Goal: Task Accomplishment & Management: Manage account settings

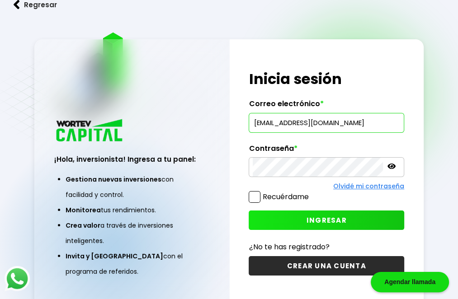
scroll to position [0, 2]
type input "[EMAIL_ADDRESS][DOMAIN_NAME]"
click at [321, 220] on span "INGRESAR" at bounding box center [326, 220] width 40 height 9
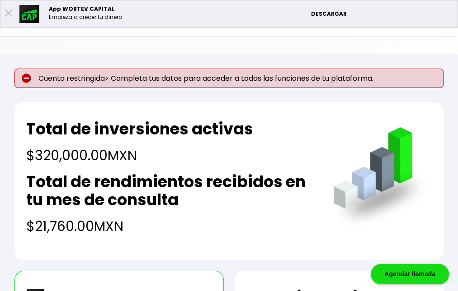
click at [320, 144] on div "Total de inversiones activas $320,000.00 MXN Total de rendimientos recibidos en…" at bounding box center [228, 182] width 429 height 158
click at [0, 0] on li "Editar perfil" at bounding box center [0, 0] width 0 height 0
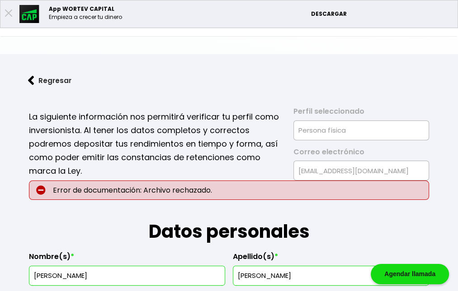
type input "[DATE]"
type input "VESR640207D56"
type input "VESR640207HMNGNM05"
select select "Hombre"
type input "4432235631"
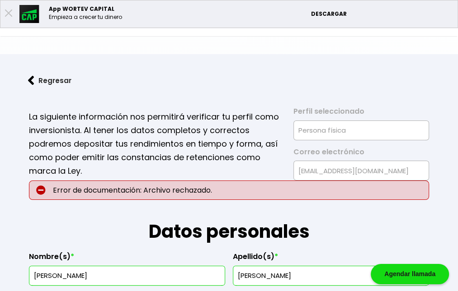
select select "Licenciatura"
type input "contador"
checkbox input "true"
type input "58840"
select select "MI"
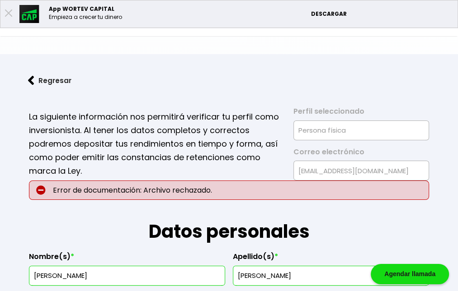
type input "cuitzeo"
type input "[PERSON_NAME]"
type input "85"
type input "barrio [GEOGRAPHIC_DATA]"
select select "Banamex"
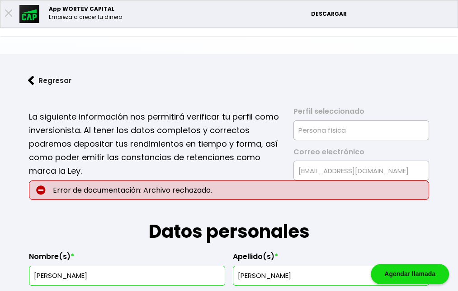
type input "002484901167323770"
type input "[PERSON_NAME] [PERSON_NAME]"
type input "[EMAIL_ADDRESS][DOMAIN_NAME]"
type input "4553570603"
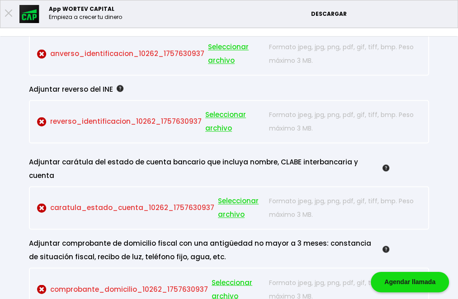
scroll to position [866, 0]
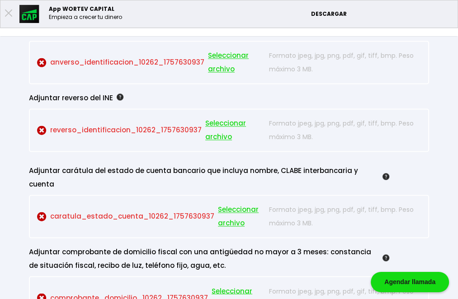
click at [245, 76] on p "anverso_identificacion_10262_1757630937 Seleccionar archivo" at bounding box center [151, 62] width 228 height 27
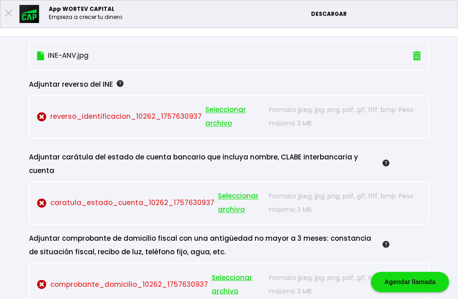
click at [216, 130] on p "reverso_identificacion_10262_1757630937 Seleccionar archivo" at bounding box center [151, 116] width 228 height 27
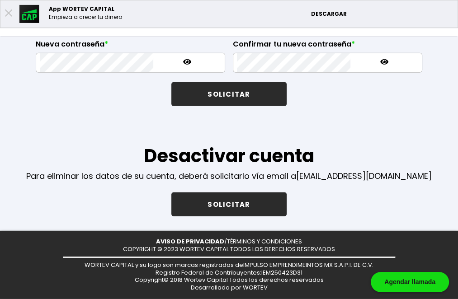
scroll to position [1657, 0]
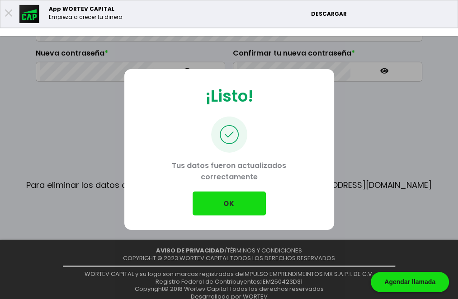
click at [226, 206] on button "OK" at bounding box center [228, 204] width 73 height 24
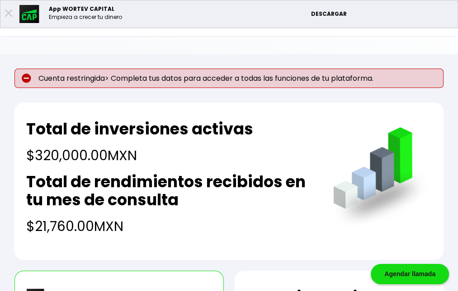
scroll to position [47, 0]
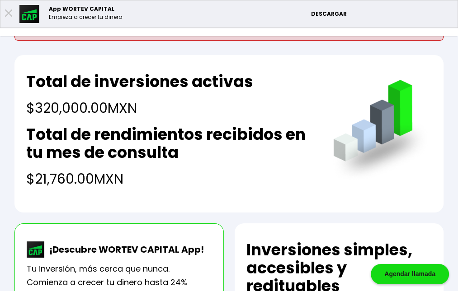
click at [0, 0] on li "Invertir" at bounding box center [0, 0] width 0 height 0
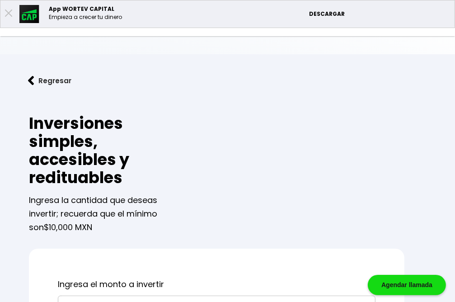
scroll to position [95, 0]
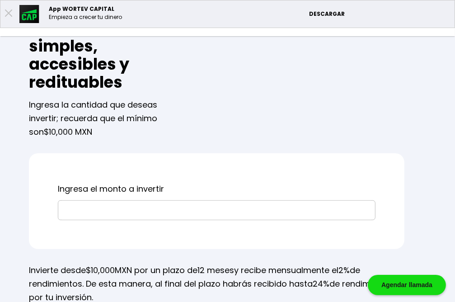
click at [0, 0] on li "Editar perfil" at bounding box center [0, 0] width 0 height 0
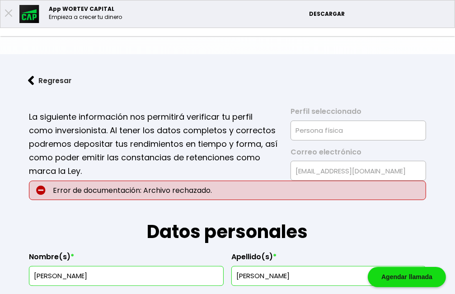
type input "[DATE]"
type input "VESR640207D56"
type input "VESR640207HMNGNM05"
select select "Hombre"
type input "4432235631"
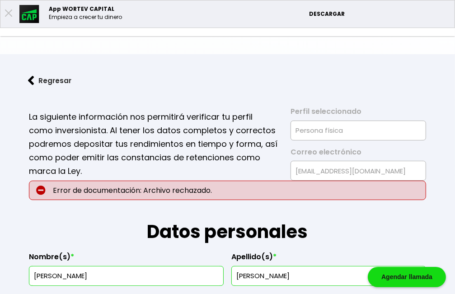
select select "Licenciatura"
type input "contador"
checkbox input "true"
type input "58840"
select select "MI"
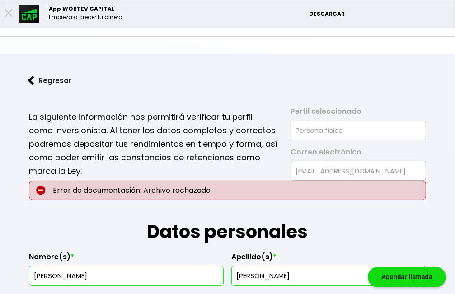
type input "cuitzeo"
type input "[PERSON_NAME]"
type input "85"
type input "barrio [GEOGRAPHIC_DATA]"
select select "Banamex"
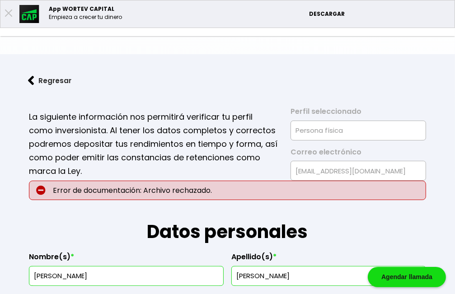
type input "002484901167323770"
type input "[PERSON_NAME] [PERSON_NAME]"
type input "[EMAIL_ADDRESS][DOMAIN_NAME]"
type input "4553570603"
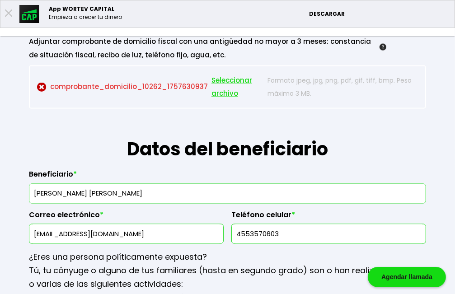
scroll to position [1002, 0]
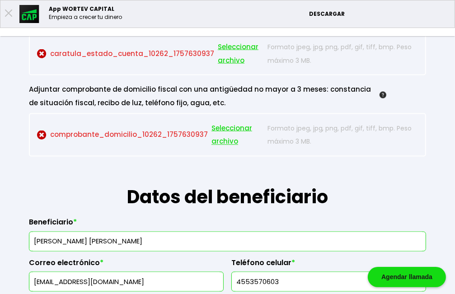
click at [218, 67] on p "caratula_estado_cuenta_10262_1757630937 Seleccionar archivo" at bounding box center [150, 53] width 226 height 27
click at [259, 67] on p "caratula_estado_cuenta_10262_1757630937 Seleccionar archivo" at bounding box center [150, 53] width 226 height 27
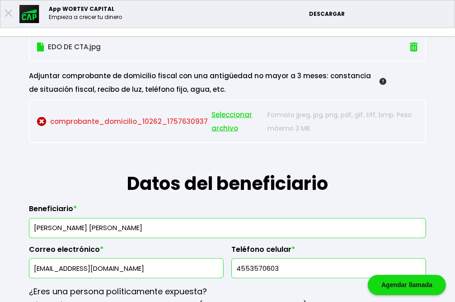
scroll to position [1097, 0]
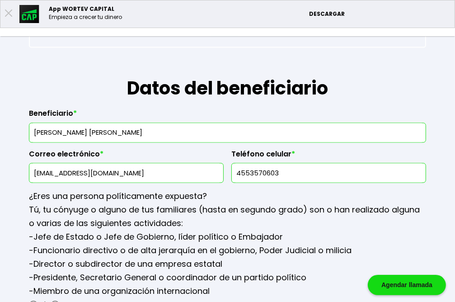
click at [248, 40] on p "comprobante_domicilio_10262_1757630937 Seleccionar archivo" at bounding box center [150, 26] width 226 height 27
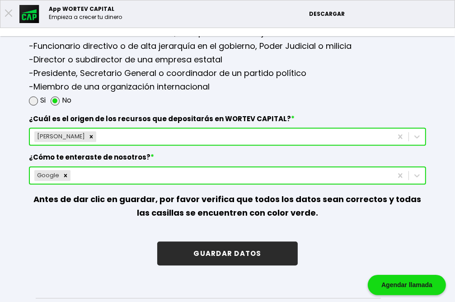
scroll to position [1193, 0]
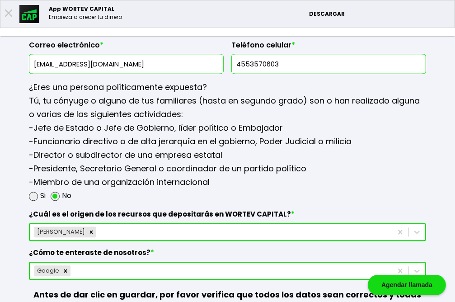
click at [352, 73] on input "4553570603" at bounding box center [328, 63] width 187 height 19
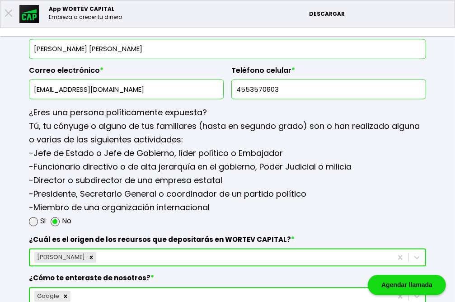
scroll to position [1072, 0]
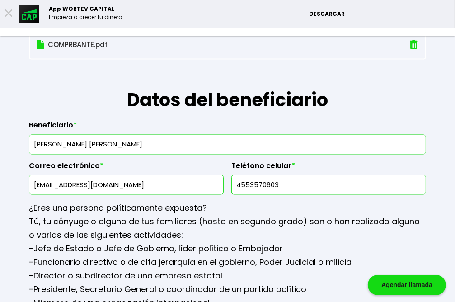
click at [352, 155] on div "Beneficiario * [PERSON_NAME] [PERSON_NAME]" at bounding box center [227, 134] width 397 height 41
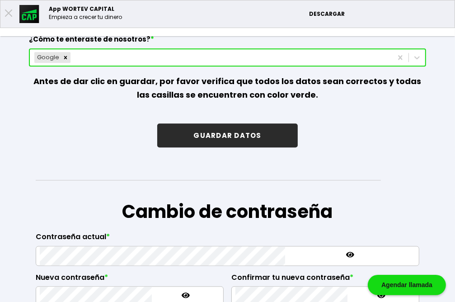
scroll to position [1453, 0]
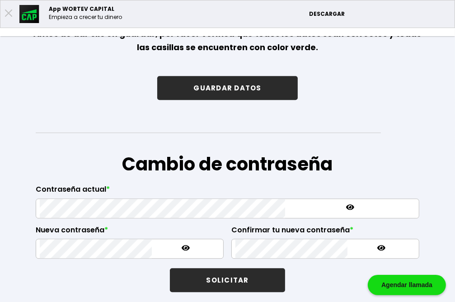
click at [295, 100] on button "GUARDAR DATOS" at bounding box center [227, 88] width 140 height 24
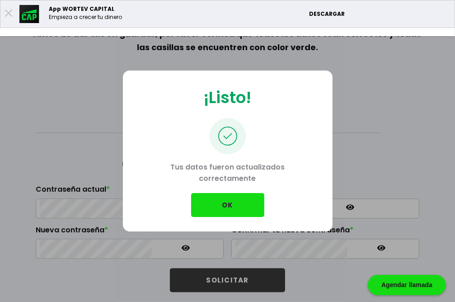
click at [223, 203] on button "OK" at bounding box center [227, 205] width 73 height 24
